Goal: Task Accomplishment & Management: Use online tool/utility

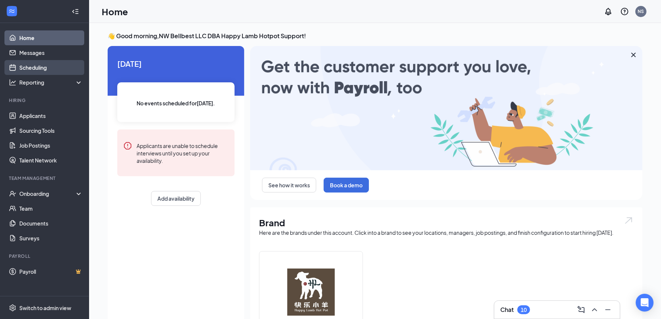
click at [39, 69] on link "Scheduling" at bounding box center [51, 67] width 64 height 15
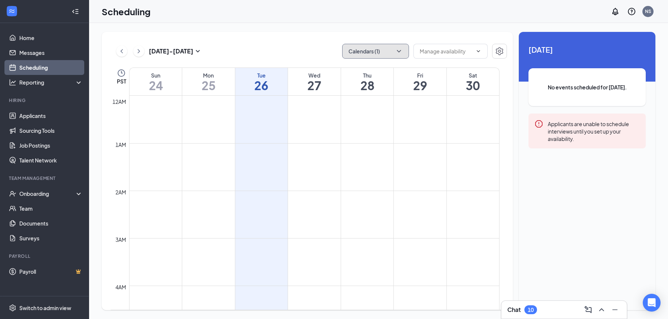
click at [383, 49] on button "Calendars (1)" at bounding box center [375, 51] width 67 height 15
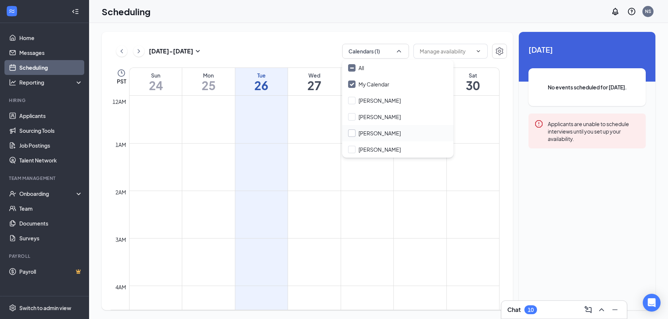
click at [376, 133] on input "[PERSON_NAME]" at bounding box center [374, 133] width 53 height 7
checkbox input "true"
click at [291, 42] on div "[DATE] - [DATE] Calendars (2) PST Sun 24 Mon 25 Tue 26 Wed 27 Thu 28 Fri 29 Sat…" at bounding box center [307, 171] width 411 height 279
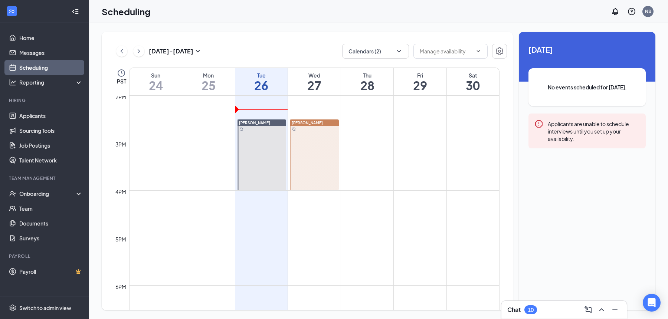
scroll to position [616, 0]
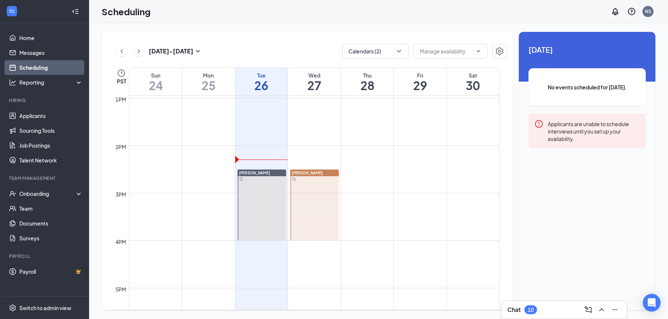
click at [319, 173] on div "[PERSON_NAME]" at bounding box center [314, 173] width 49 height 7
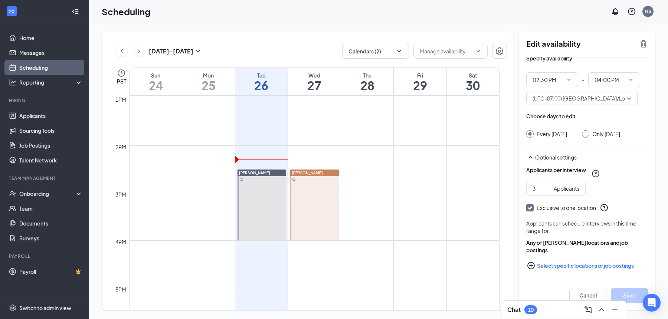
scroll to position [14, 0]
click at [561, 266] on button "Select specific locations or job postings" at bounding box center [588, 265] width 122 height 15
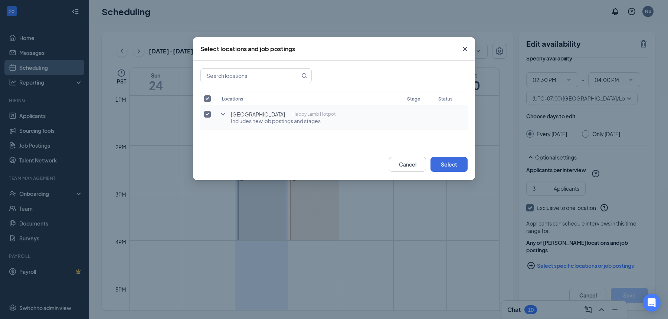
click at [224, 112] on icon "SmallChevronDown" at bounding box center [223, 114] width 9 height 9
